Goal: Complete application form: Complete application form

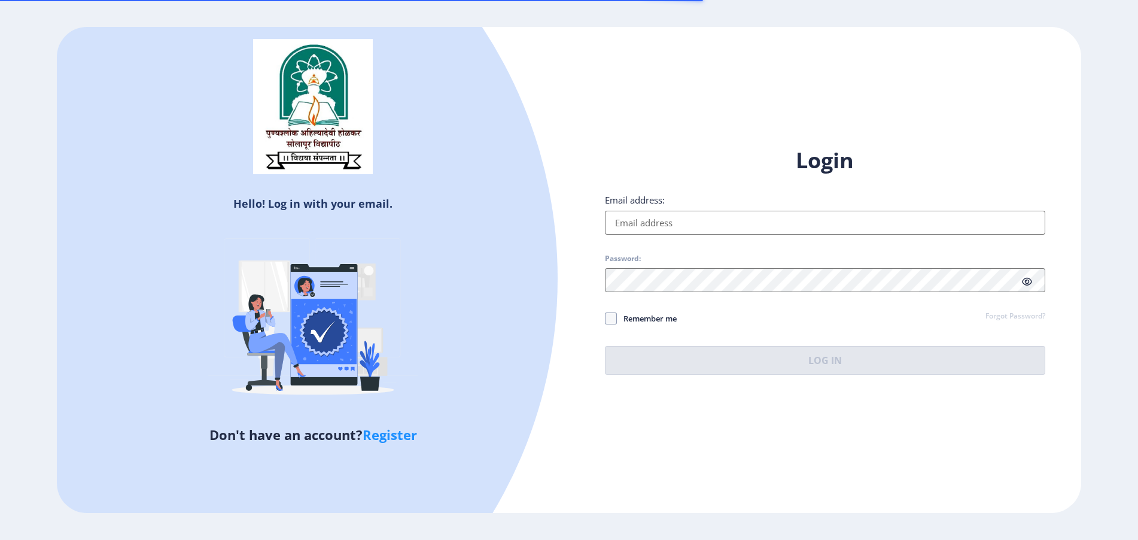
click at [646, 217] on input "Email address:" at bounding box center [825, 223] width 440 height 24
paste input "[EMAIL_ADDRESS][DOMAIN_NAME]"
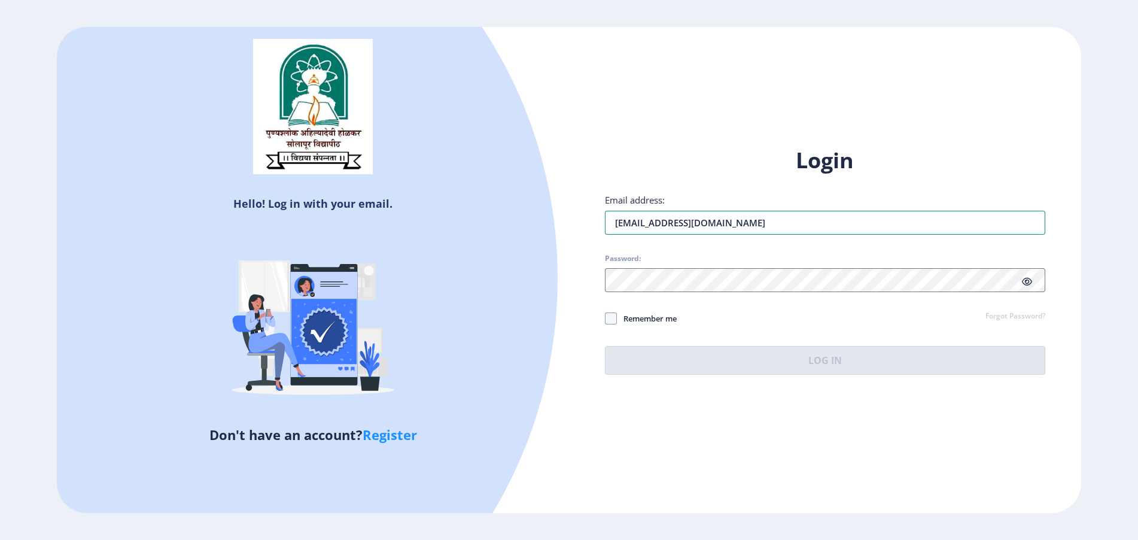
type input "[EMAIL_ADDRESS][DOMAIN_NAME]"
click at [649, 265] on span "Password:" at bounding box center [825, 261] width 440 height 14
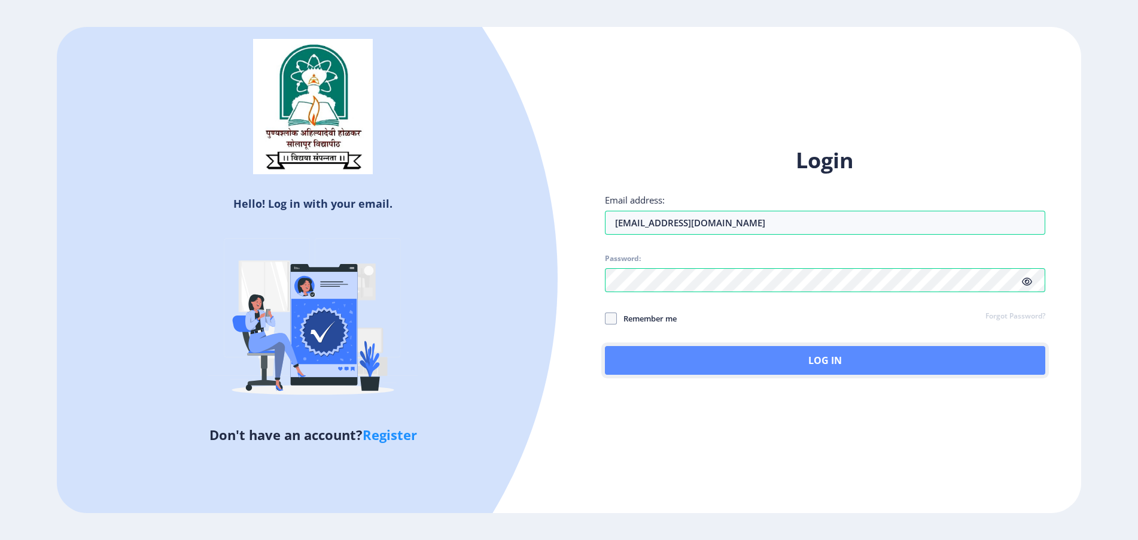
click at [621, 352] on button "Log In" at bounding box center [825, 360] width 440 height 29
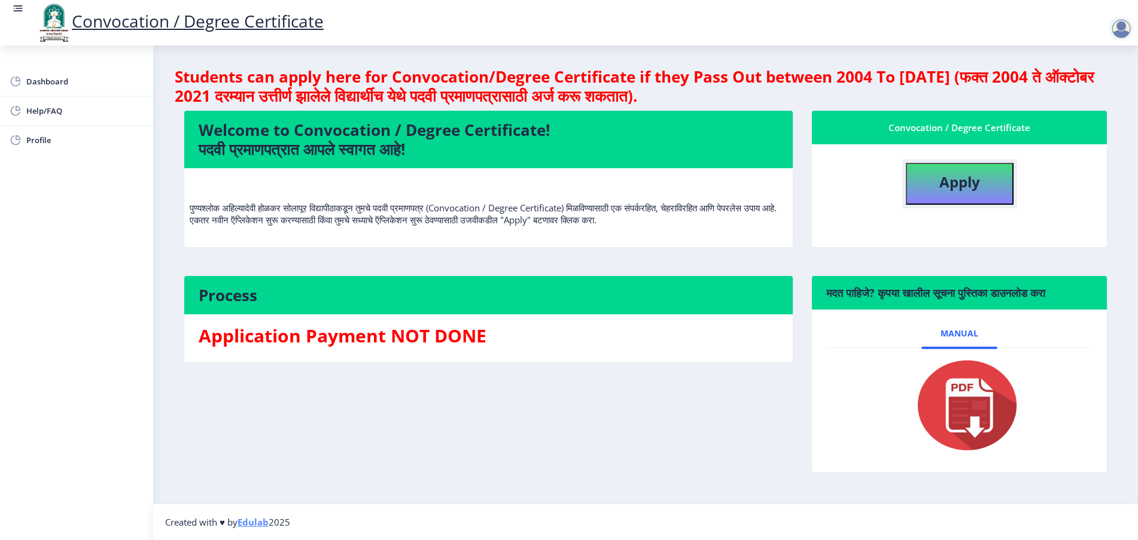
click at [965, 196] on button "Apply" at bounding box center [960, 184] width 108 height 42
select select
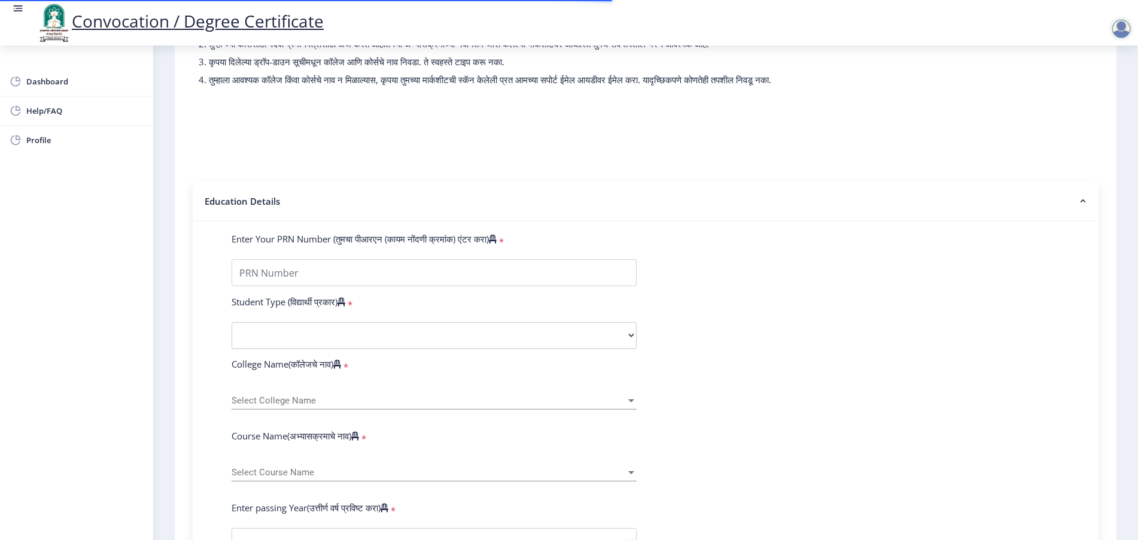
scroll to position [224, 0]
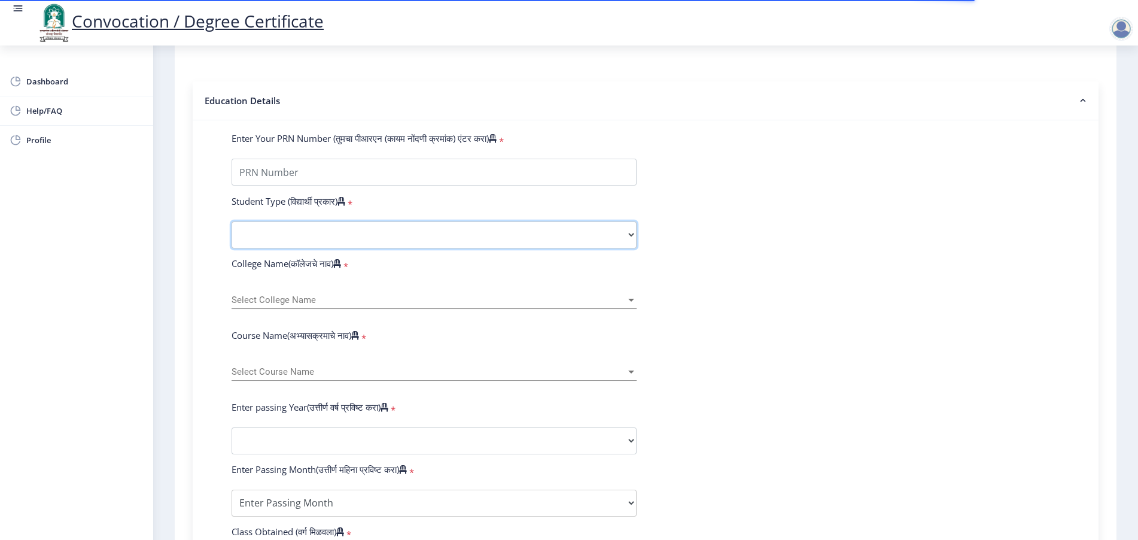
click at [272, 241] on select "Select Student Type Regular External" at bounding box center [434, 234] width 405 height 27
select select "External"
click at [232, 233] on select "Select Student Type Regular External" at bounding box center [434, 234] width 405 height 27
click at [277, 305] on span "Select College Name" at bounding box center [429, 300] width 394 height 10
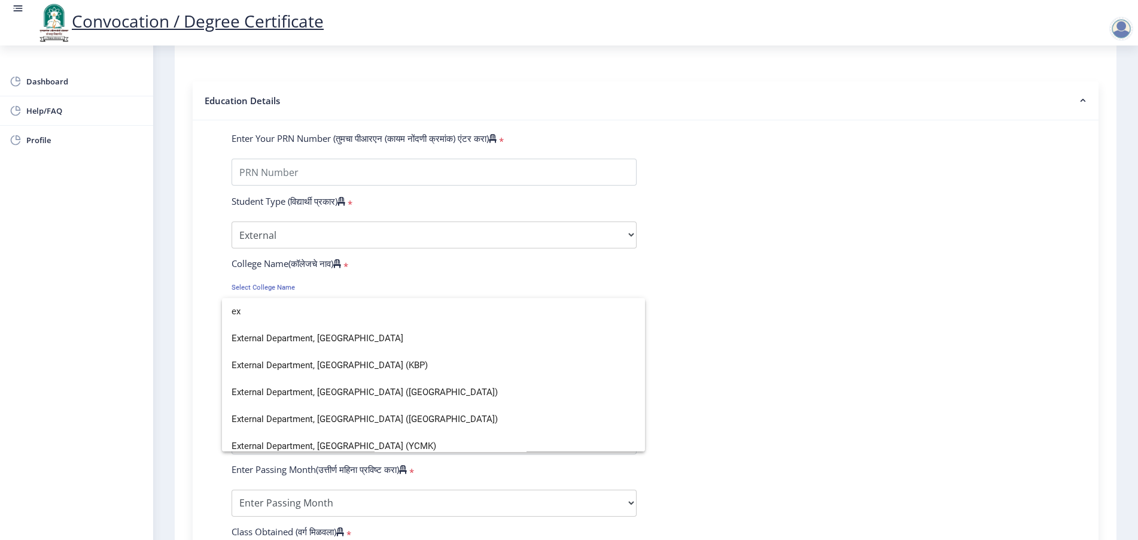
scroll to position [0, 0]
type input "ex"
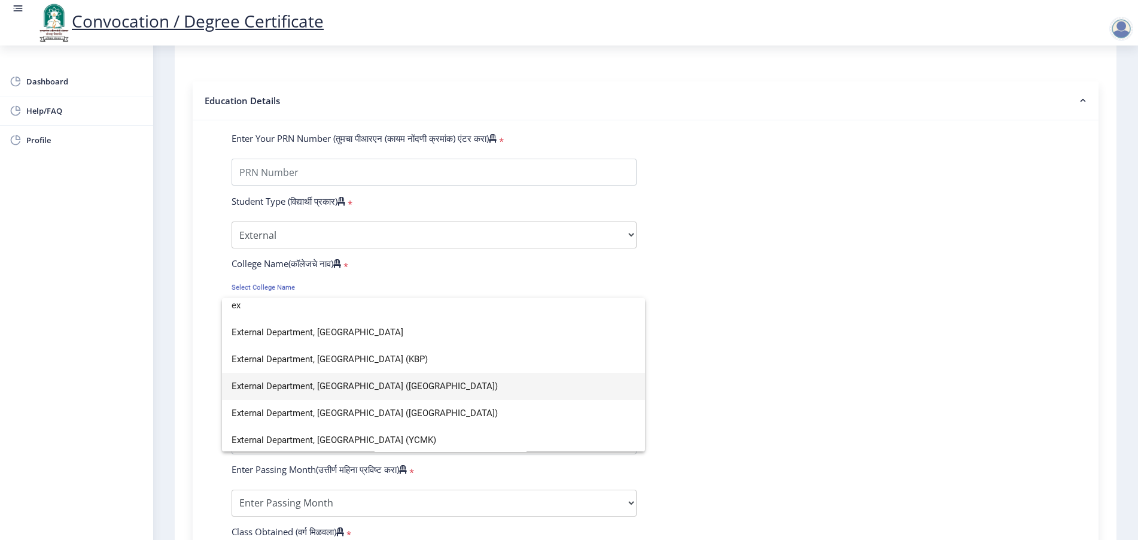
scroll to position [8, 0]
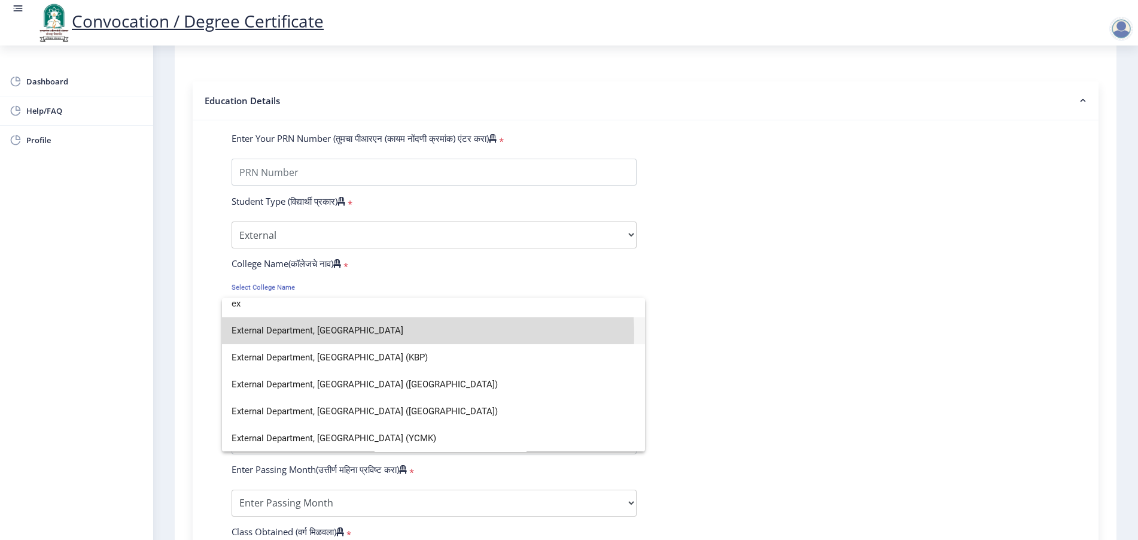
click at [405, 333] on span "External Department, [GEOGRAPHIC_DATA]" at bounding box center [434, 330] width 404 height 27
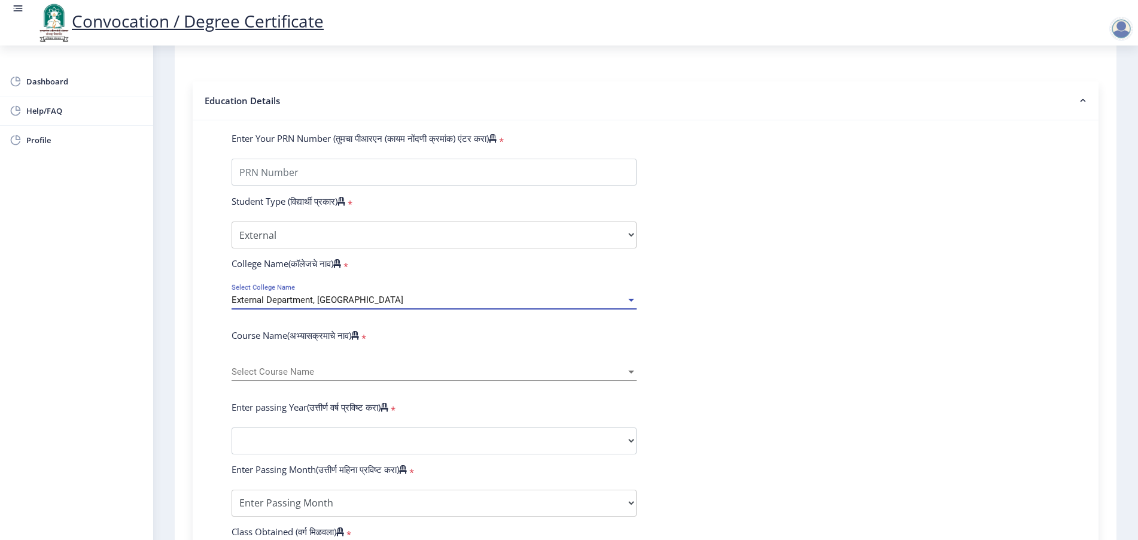
click at [285, 377] on span "Select Course Name" at bounding box center [429, 372] width 394 height 10
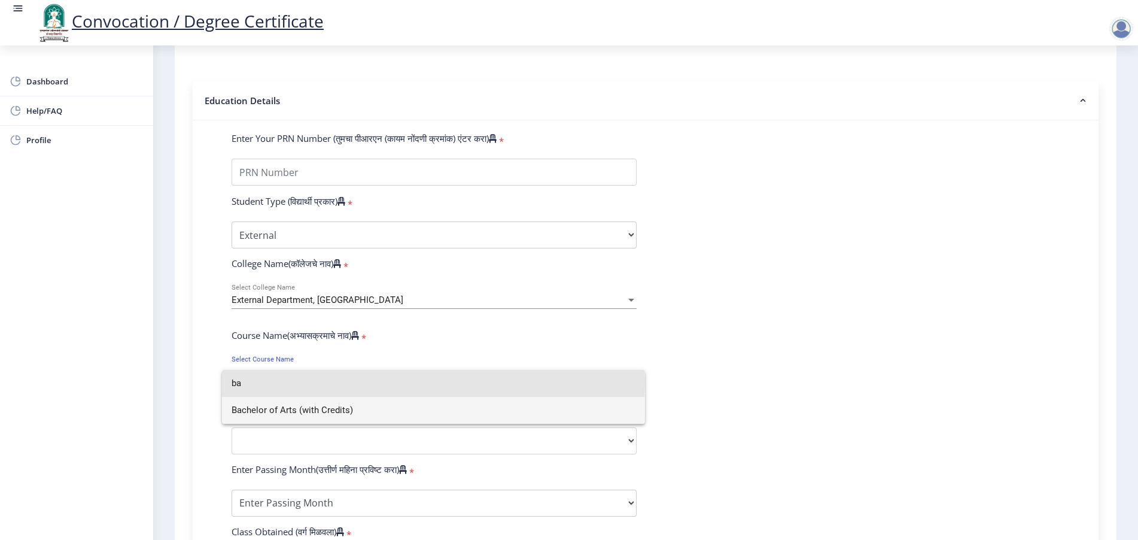
click at [285, 381] on input "ba" at bounding box center [434, 383] width 404 height 27
type input "ba"
click at [285, 377] on span "Select Course Name" at bounding box center [429, 372] width 394 height 10
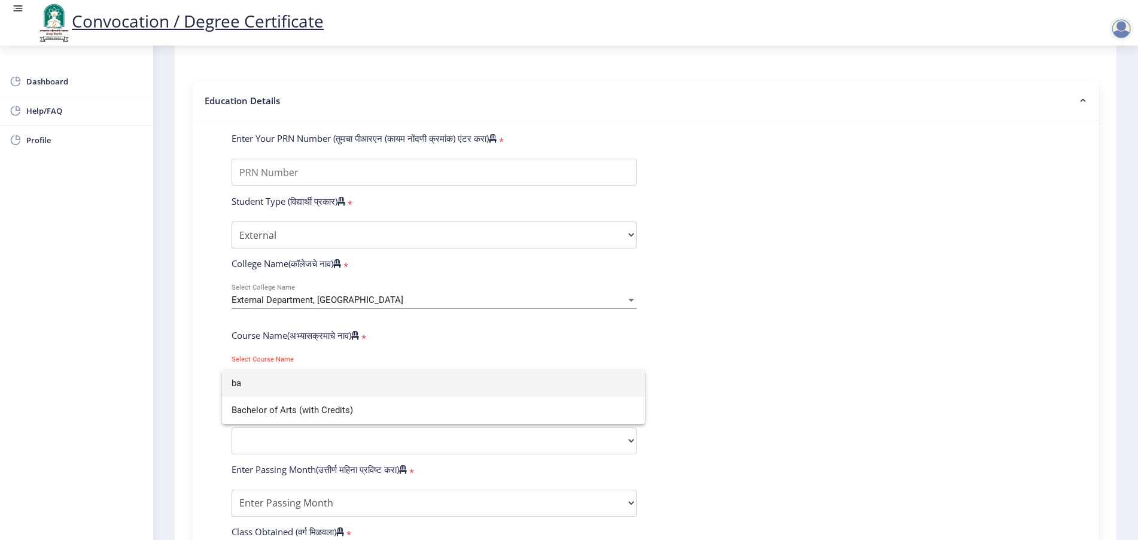
type input "b"
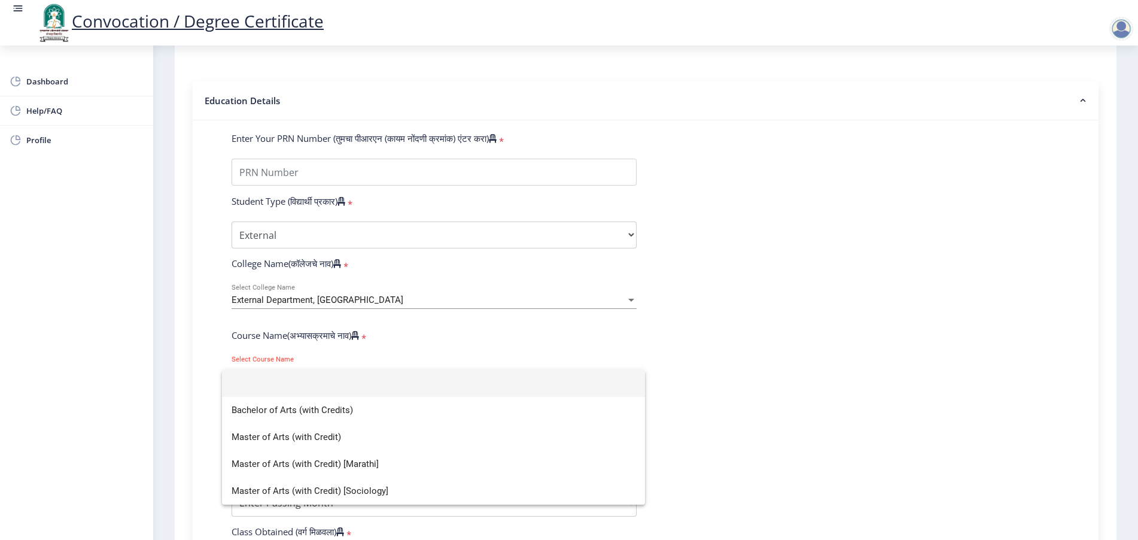
click at [798, 379] on div at bounding box center [569, 270] width 1138 height 540
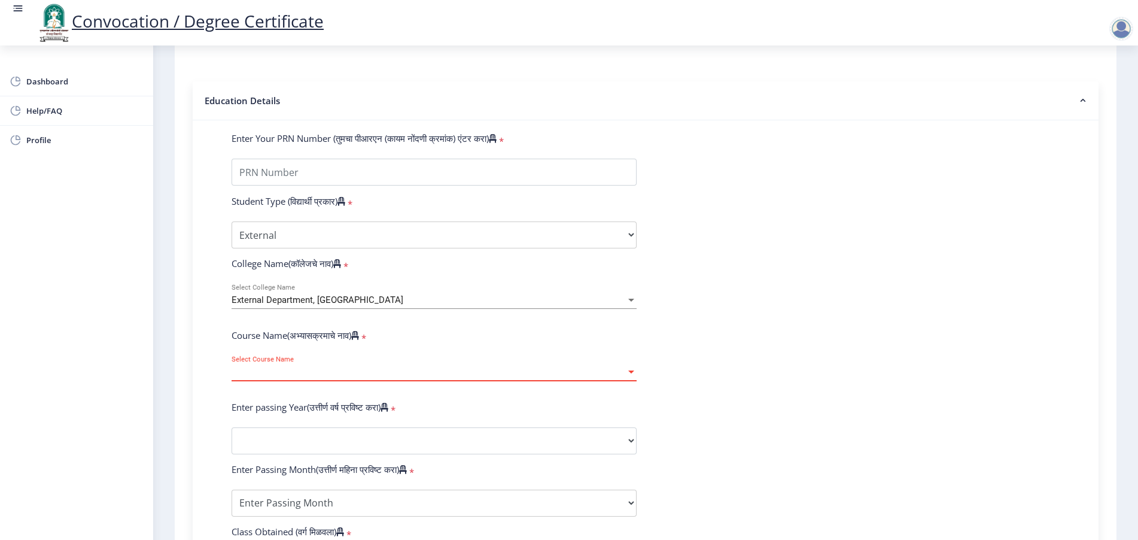
click at [404, 377] on span "Select Course Name" at bounding box center [429, 372] width 394 height 10
